Goal: Use online tool/utility: Utilize a website feature to perform a specific function

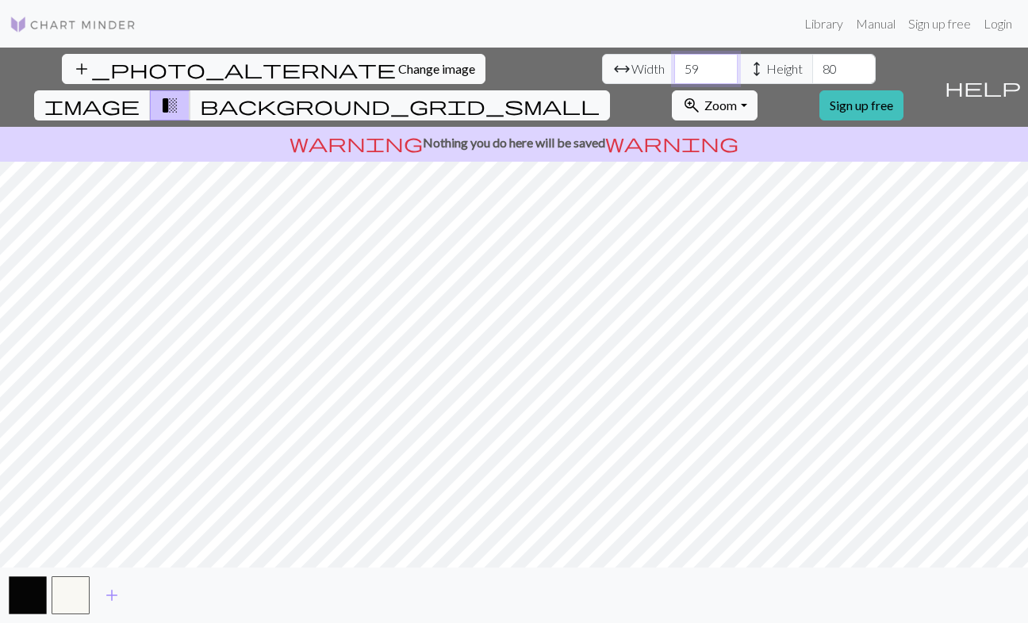
click at [674, 66] on input "59" at bounding box center [705, 69] width 63 height 30
click at [674, 66] on input "60" at bounding box center [705, 69] width 63 height 30
click at [674, 66] on input "61" at bounding box center [705, 69] width 63 height 30
click at [674, 66] on input "62" at bounding box center [705, 69] width 63 height 30
click at [674, 64] on input "63" at bounding box center [705, 69] width 63 height 30
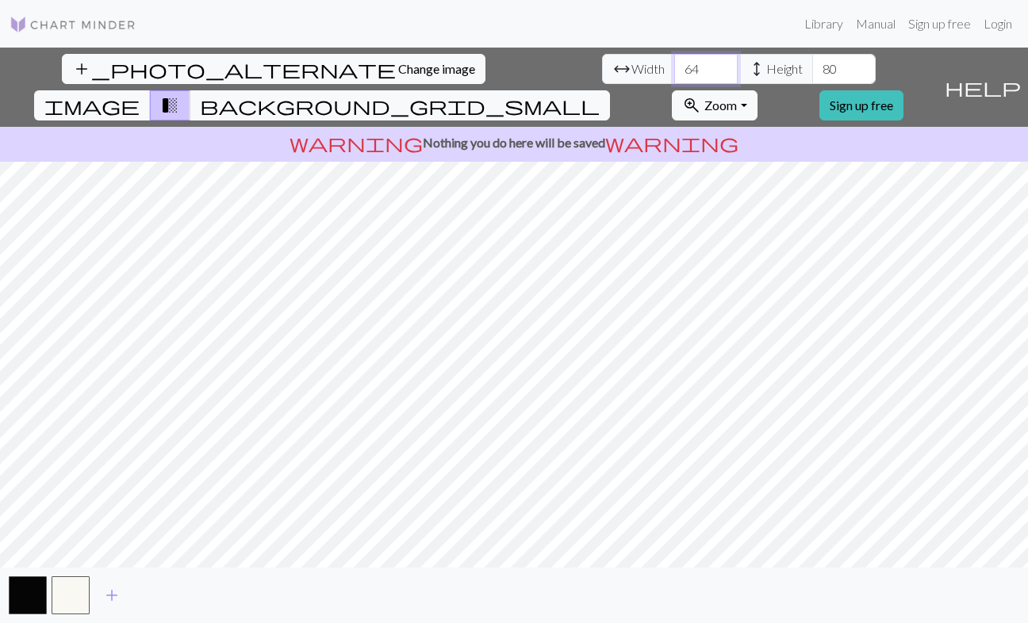
click at [674, 64] on input "64" at bounding box center [705, 69] width 63 height 30
click at [674, 64] on input "65" at bounding box center [705, 69] width 63 height 30
drag, startPoint x: 320, startPoint y: 71, endPoint x: 286, endPoint y: 72, distance: 34.1
click at [674, 72] on input "65" at bounding box center [705, 69] width 63 height 30
click at [674, 71] on input "57" at bounding box center [705, 69] width 63 height 30
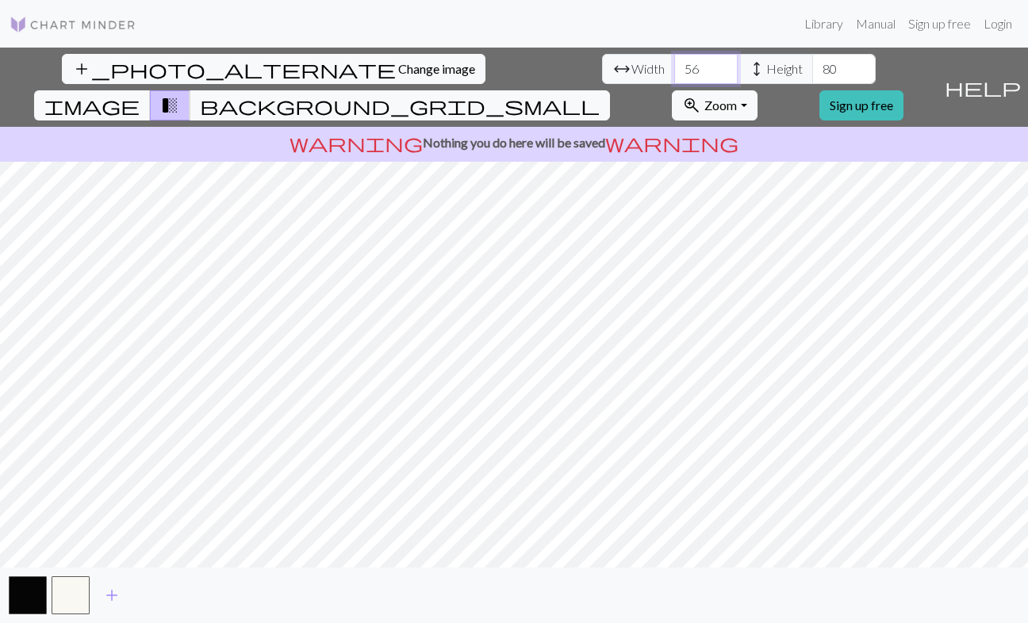
click at [674, 71] on input "56" at bounding box center [705, 69] width 63 height 30
click at [674, 71] on input "55" at bounding box center [705, 69] width 63 height 30
click at [674, 71] on input "54" at bounding box center [705, 69] width 63 height 30
click at [674, 71] on input "53" at bounding box center [705, 69] width 63 height 30
click at [674, 71] on input "52" at bounding box center [705, 69] width 63 height 30
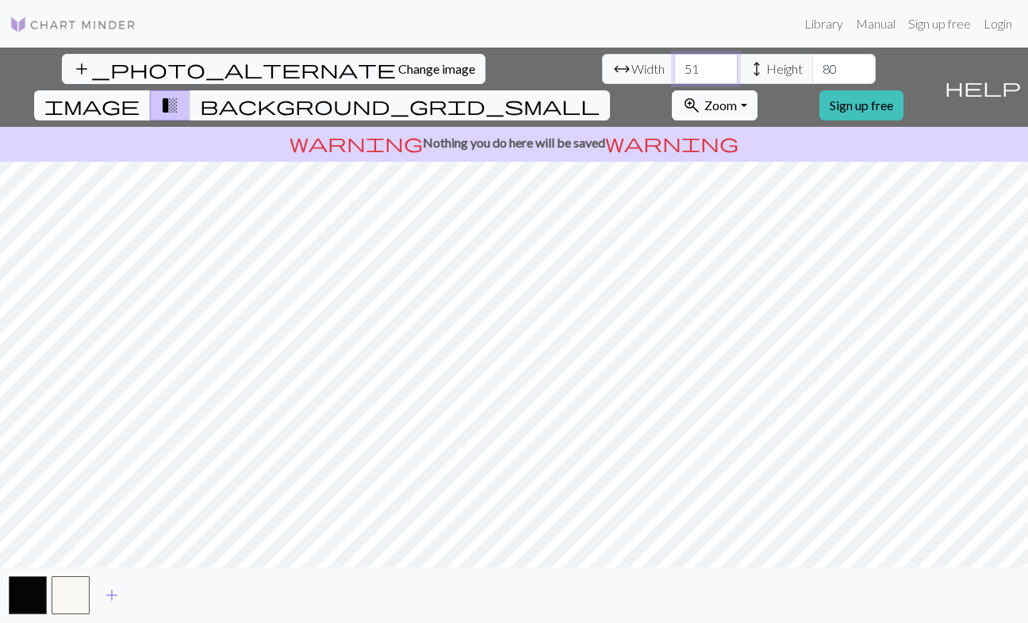
click at [674, 71] on input "51" at bounding box center [705, 69] width 63 height 30
click at [674, 71] on input "50" at bounding box center [705, 69] width 63 height 30
click at [674, 71] on input "49" at bounding box center [705, 69] width 63 height 30
click at [674, 63] on input "50" at bounding box center [705, 69] width 63 height 30
drag, startPoint x: 319, startPoint y: 67, endPoint x: 278, endPoint y: 67, distance: 41.3
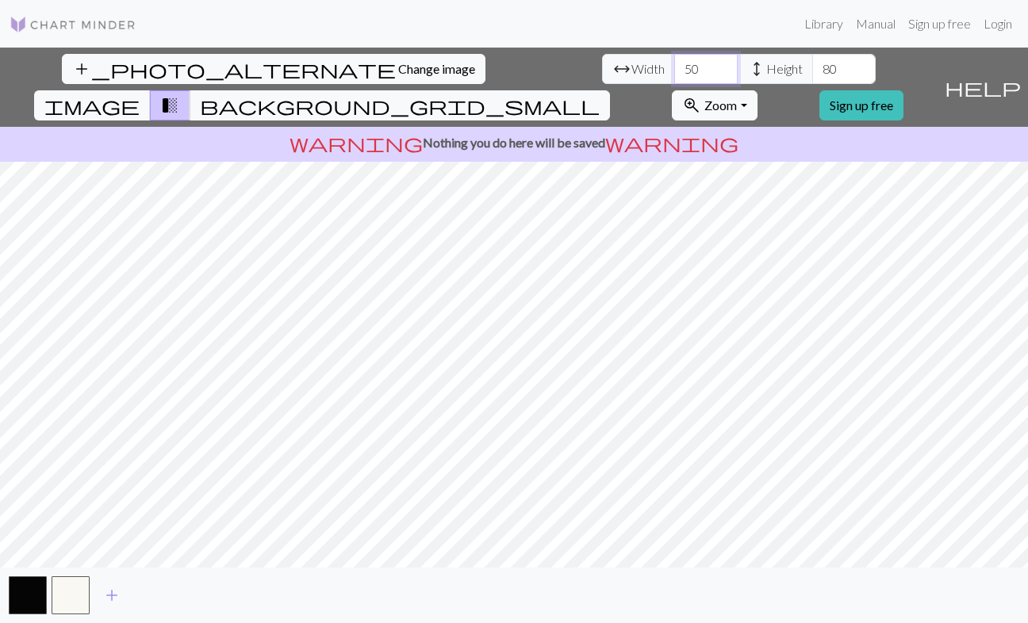
click at [602, 67] on div "arrow_range Width 50 height Height 80" at bounding box center [739, 69] width 274 height 30
type input "58"
